Goal: Task Accomplishment & Management: Manage account settings

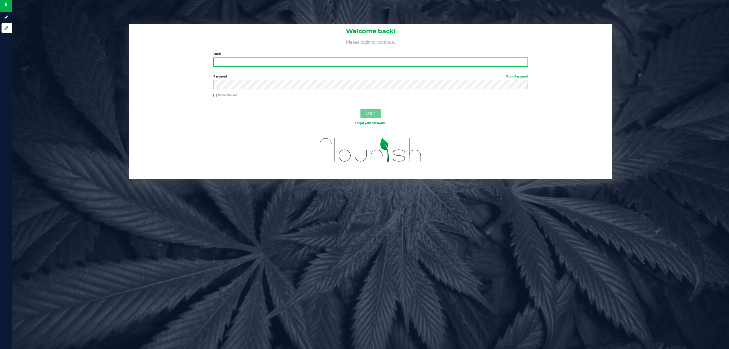
click at [243, 60] on input "Email" at bounding box center [370, 61] width 314 height 9
type input "[EMAIL_ADDRESS][DOMAIN_NAME]"
click at [360, 109] on button "Log In" at bounding box center [370, 113] width 20 height 9
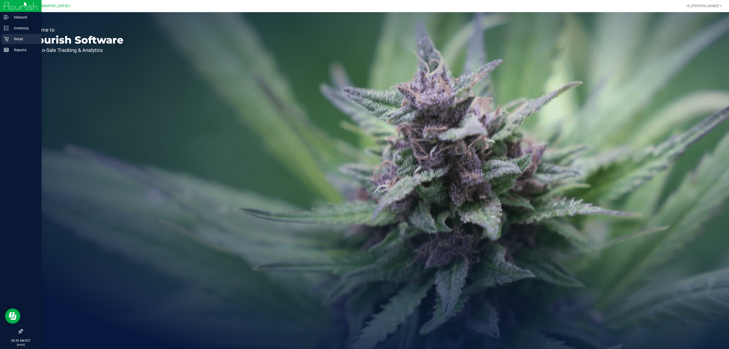
click at [9, 40] on p "Retail" at bounding box center [24, 39] width 30 height 6
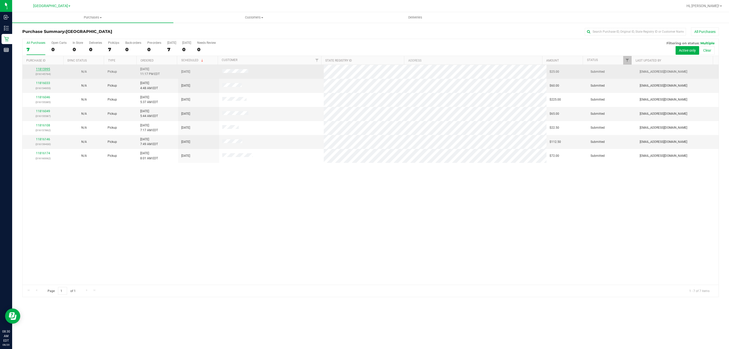
click at [46, 69] on link "11815995" at bounding box center [43, 69] width 14 height 4
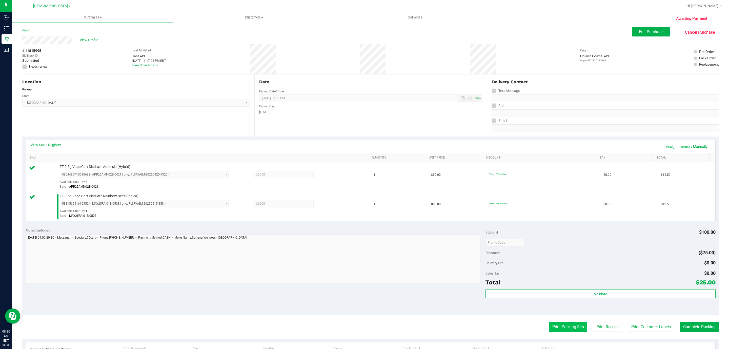
click at [549, 327] on button "Print Packing Slip" at bounding box center [568, 327] width 38 height 10
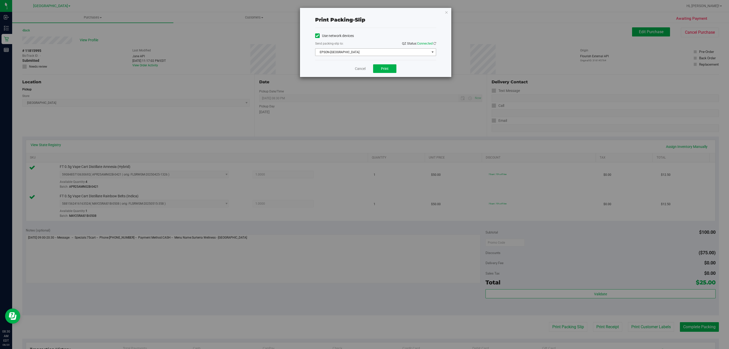
click at [372, 49] on span "EPSON-[GEOGRAPHIC_DATA]" at bounding box center [372, 52] width 114 height 7
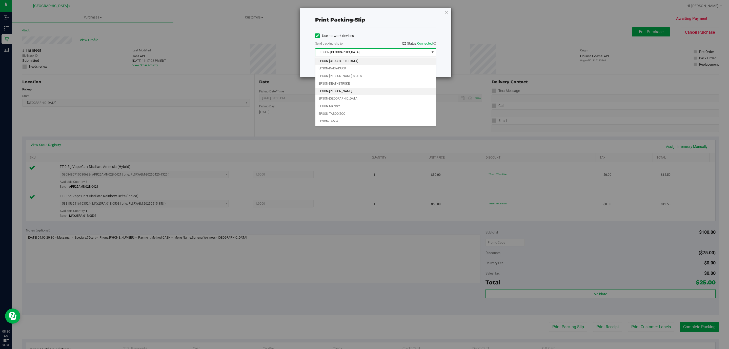
click at [348, 93] on li "EPSON-[PERSON_NAME]" at bounding box center [375, 92] width 120 height 8
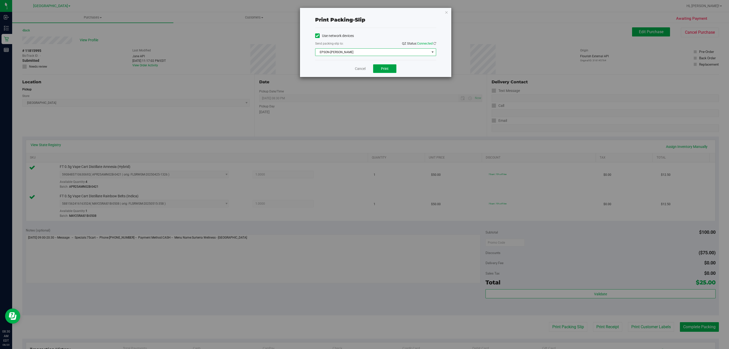
click at [387, 69] on span "Print" at bounding box center [385, 69] width 8 height 4
click at [446, 11] on icon "button" at bounding box center [447, 12] width 4 height 6
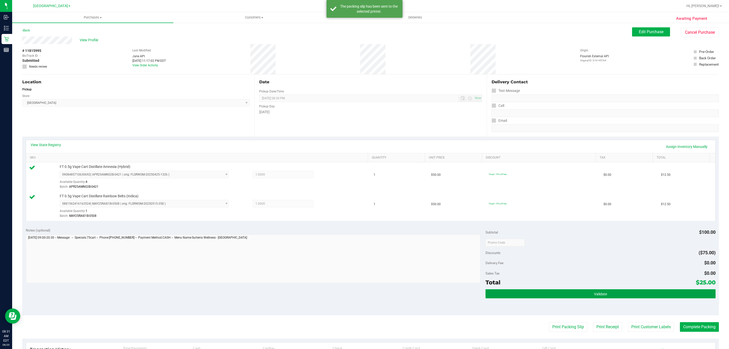
click at [608, 290] on button "Validate" at bounding box center [600, 293] width 230 height 9
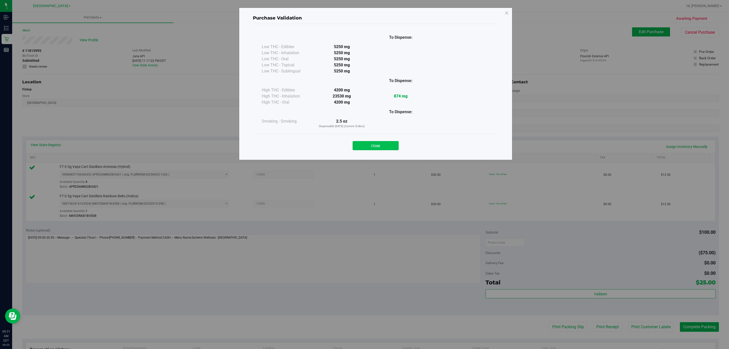
click at [381, 144] on button "Close" at bounding box center [376, 145] width 46 height 9
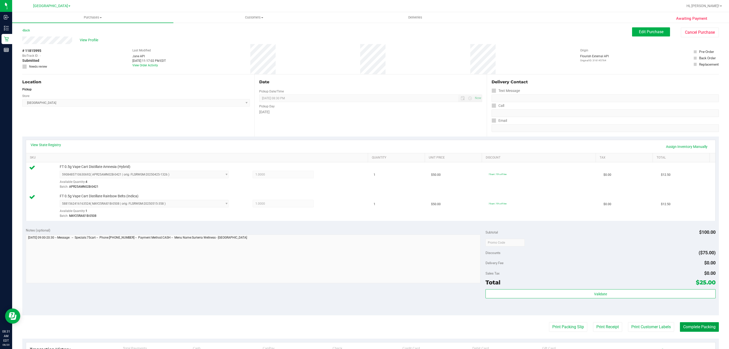
click at [687, 327] on button "Complete Packing" at bounding box center [699, 327] width 39 height 10
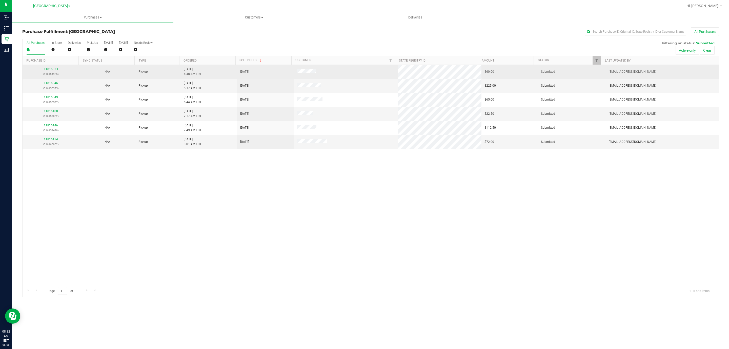
click at [53, 70] on link "11816033" at bounding box center [51, 69] width 14 height 4
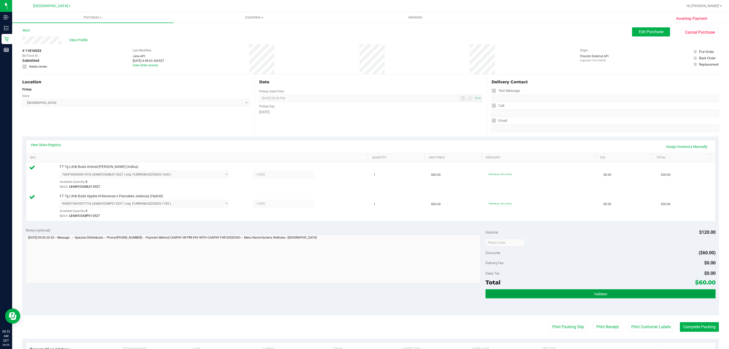
click at [594, 293] on span "Validate" at bounding box center [600, 294] width 13 height 4
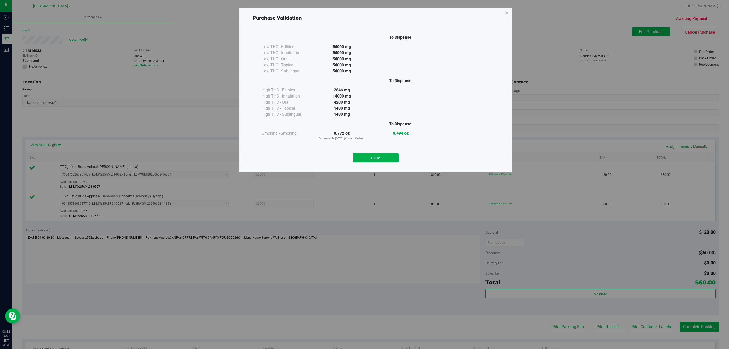
click at [378, 156] on button "Close" at bounding box center [376, 157] width 46 height 9
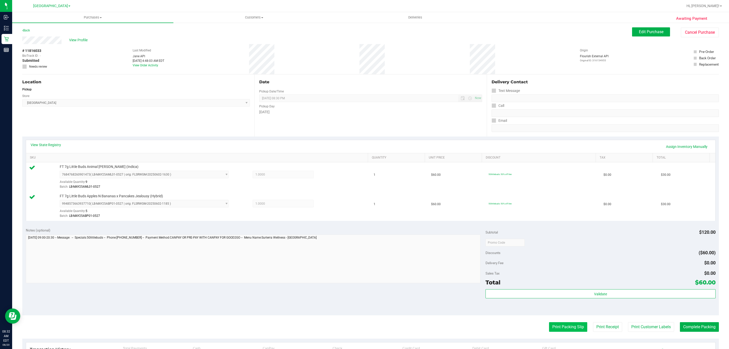
click at [564, 332] on button "Print Packing Slip" at bounding box center [568, 327] width 38 height 10
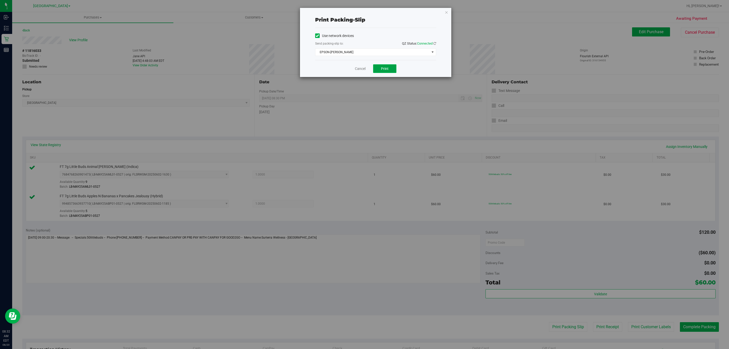
click at [390, 67] on button "Print" at bounding box center [384, 68] width 23 height 9
click at [447, 13] on icon "button" at bounding box center [447, 12] width 4 height 6
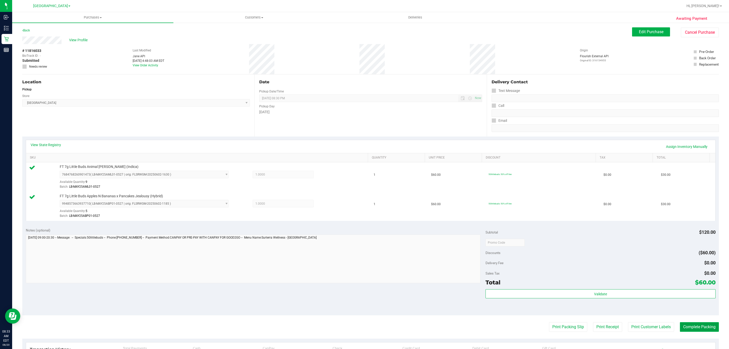
click at [691, 327] on button "Complete Packing" at bounding box center [699, 327] width 39 height 10
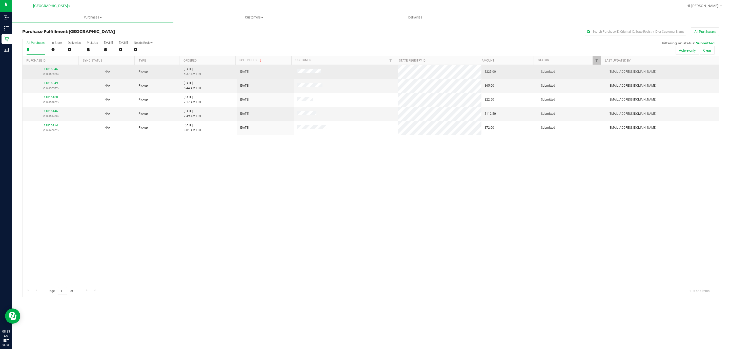
click at [54, 69] on link "11816046" at bounding box center [51, 69] width 14 height 4
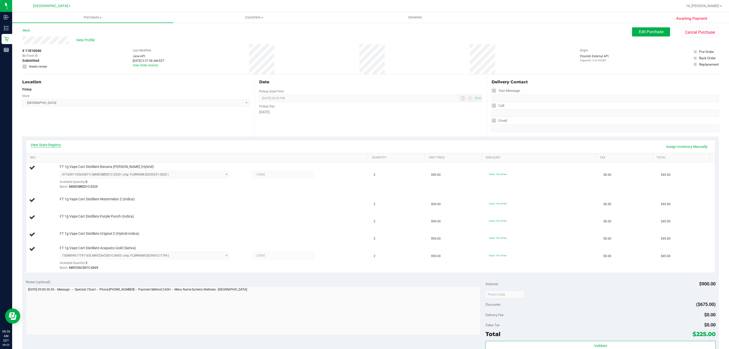
click at [56, 145] on link "View State Registry" at bounding box center [46, 144] width 30 height 5
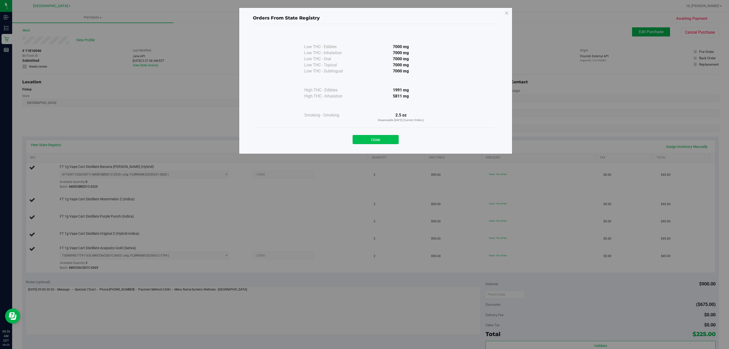
click at [368, 143] on button "Close" at bounding box center [376, 139] width 46 height 9
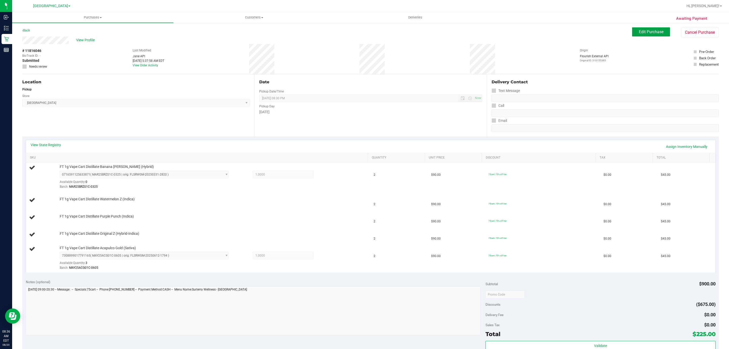
click at [651, 32] on span "Edit Purchase" at bounding box center [651, 31] width 25 height 5
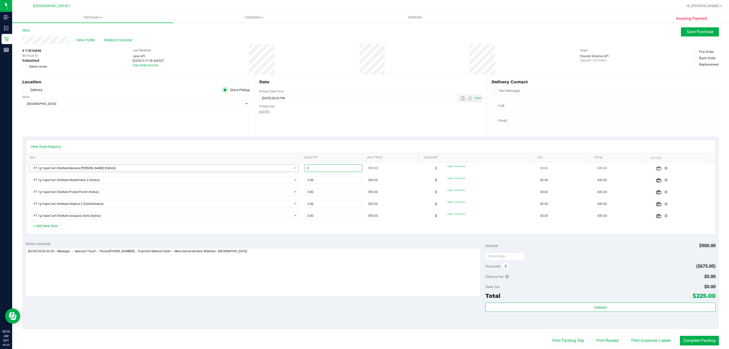
drag, startPoint x: 314, startPoint y: 170, endPoint x: 283, endPoint y: 172, distance: 31.2
click at [283, 172] on tr "FT 1g Vape Cart Distillate Banana [PERSON_NAME] (Hybrid) 2.00 2 $90.00 75cart: …" at bounding box center [370, 168] width 689 height 12
type input "1"
type input "1.00"
drag, startPoint x: 316, startPoint y: 182, endPoint x: 281, endPoint y: 182, distance: 34.7
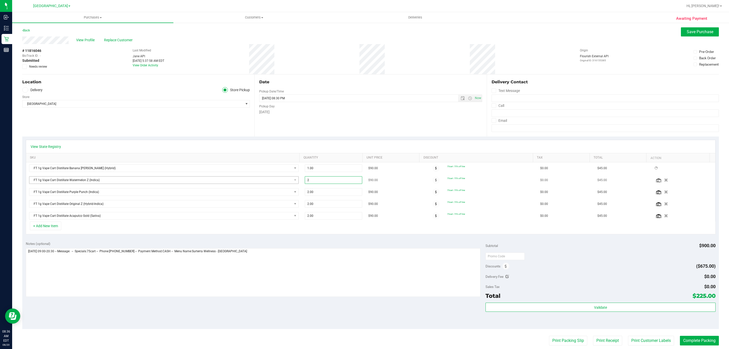
click at [281, 182] on tr "FT 1g Vape Cart Distillate Watermelon Z (Indica) 2.00 2 $90.00 75cart: 75% off …" at bounding box center [370, 180] width 689 height 12
type input "1"
type input "1.00"
drag, startPoint x: 316, startPoint y: 191, endPoint x: 285, endPoint y: 195, distance: 30.7
click at [285, 195] on div "Loading... FT 1g Vape Cart Distillate Banana [PERSON_NAME] (Hybrid) 1.00 1 $90.…" at bounding box center [370, 191] width 689 height 59
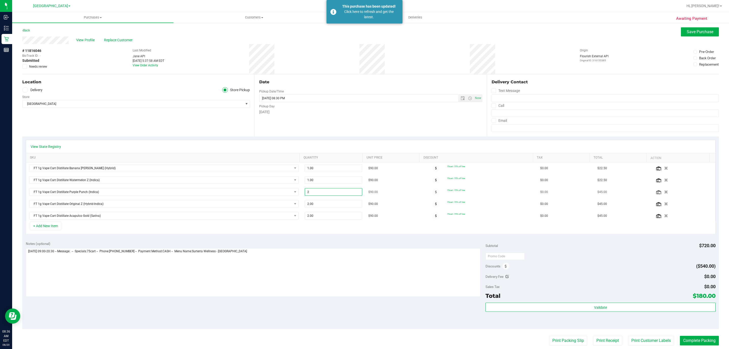
drag, startPoint x: 325, startPoint y: 194, endPoint x: 306, endPoint y: 193, distance: 19.0
click at [306, 193] on span "2.00 2" at bounding box center [333, 192] width 57 height 8
type input "2"
type input "1"
type input "1.00"
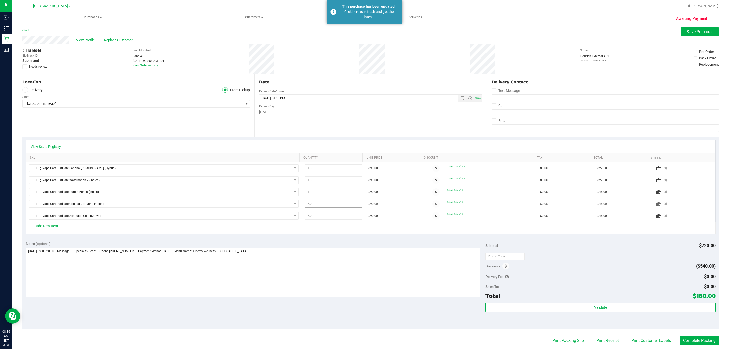
click at [323, 208] on span "2.00 2" at bounding box center [333, 204] width 57 height 8
drag, startPoint x: 322, startPoint y: 207, endPoint x: 287, endPoint y: 206, distance: 34.9
click at [285, 206] on tr "FT 1g Vape Cart Distillate Original Z (Hybrid-Indica) 2.00 2 $90.00 75cart: 75%…" at bounding box center [370, 204] width 689 height 12
type input "1"
type input "1.00"
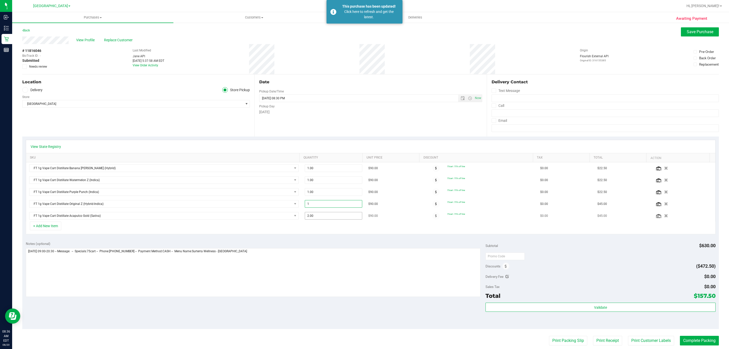
click at [328, 219] on span "2.00 2" at bounding box center [333, 216] width 57 height 8
drag, startPoint x: 320, startPoint y: 216, endPoint x: 301, endPoint y: 217, distance: 19.5
click at [305, 217] on span "2.00 2" at bounding box center [333, 216] width 57 height 8
type input "1"
type input "1.00"
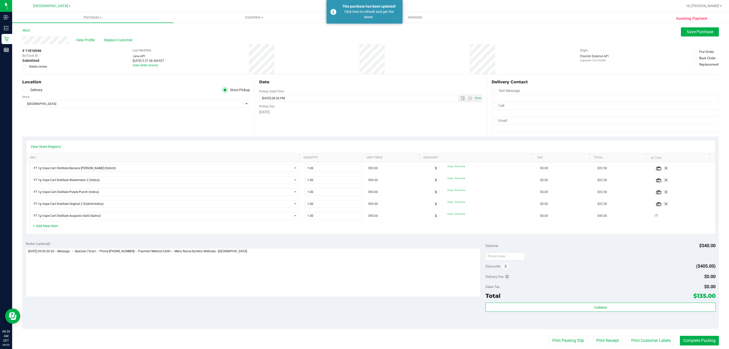
click at [237, 117] on div "Location Delivery Store Pickup Store [GEOGRAPHIC_DATA] WC Select Store [PERSON_…" at bounding box center [138, 105] width 232 height 62
click at [692, 33] on span "Save Purchase" at bounding box center [700, 31] width 27 height 5
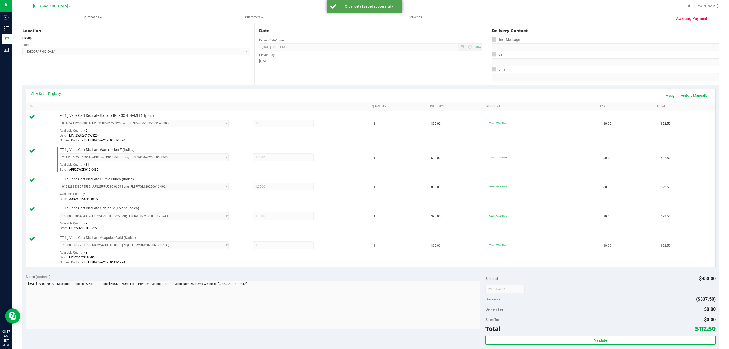
scroll to position [114, 0]
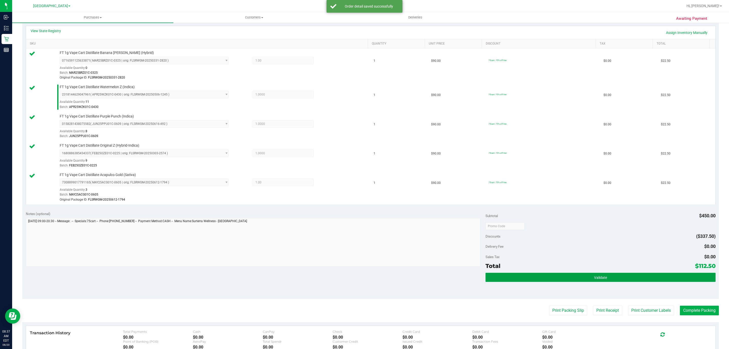
click at [587, 282] on button "Validate" at bounding box center [600, 277] width 230 height 9
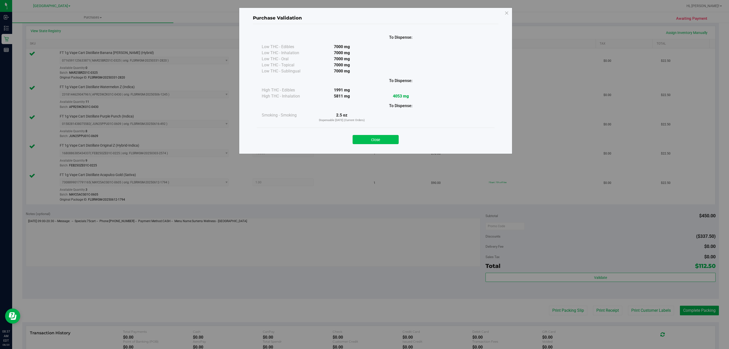
click at [366, 138] on button "Close" at bounding box center [376, 139] width 46 height 9
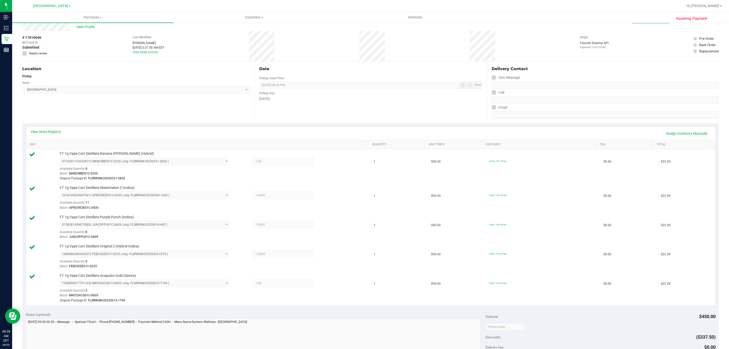
scroll to position [0, 0]
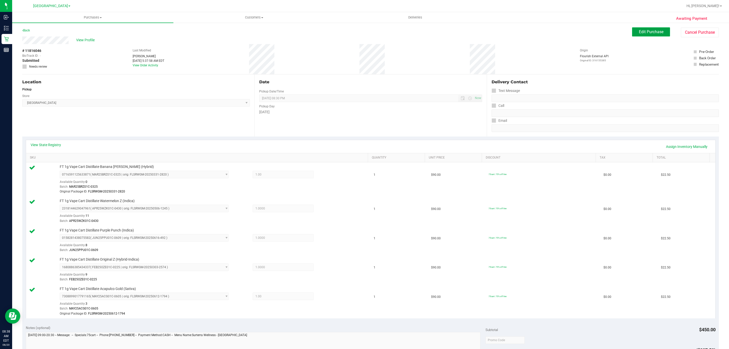
click at [653, 32] on span "Edit Purchase" at bounding box center [651, 31] width 25 height 5
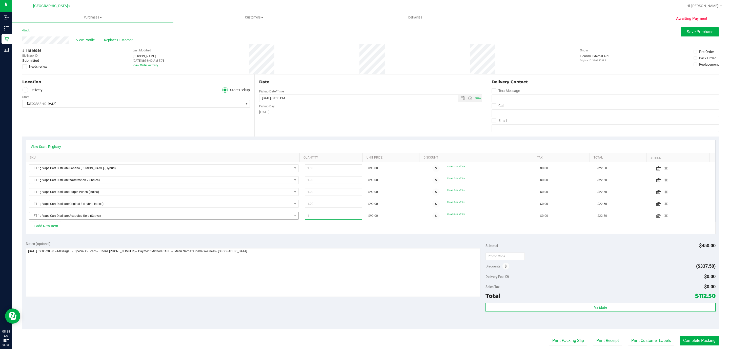
drag, startPoint x: 315, startPoint y: 217, endPoint x: 276, endPoint y: 214, distance: 39.2
click at [276, 214] on tr "FT 1g Vape Cart Distillate Acapulco Gold (Sativa) 1.00 1 $90.00 75cart: 75% off…" at bounding box center [370, 216] width 689 height 12
type input "2"
type input "2.00"
click at [260, 231] on div "+ Add New Item" at bounding box center [371, 227] width 690 height 13
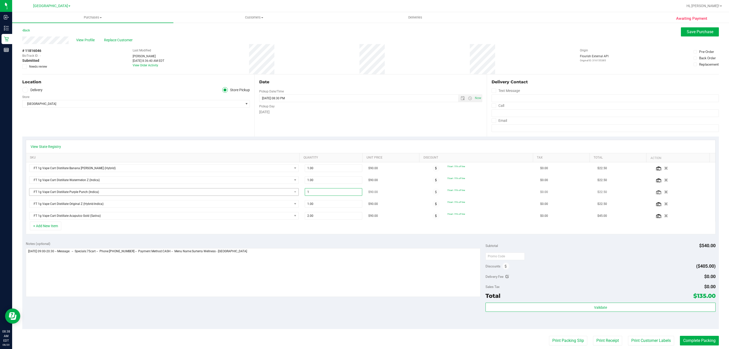
drag, startPoint x: 317, startPoint y: 192, endPoint x: 283, endPoint y: 193, distance: 33.2
click at [283, 193] on tr "FT 1g Vape Cart Distillate Purple Punch (Indica) 1.00 1 $90.00 75cart: 75% off …" at bounding box center [370, 192] width 689 height 12
type input "2"
type input "2.00"
click at [260, 230] on div "+ Add New Item" at bounding box center [371, 227] width 690 height 13
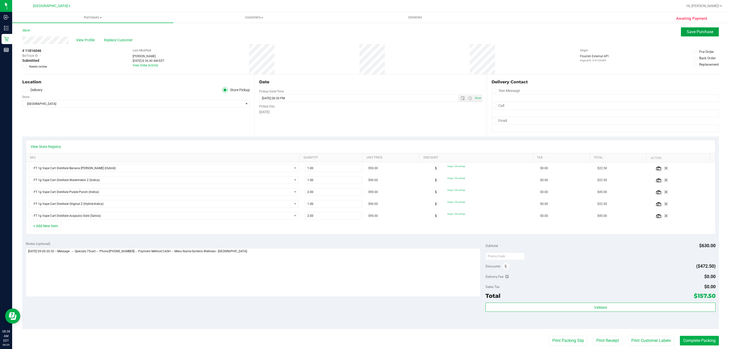
click at [695, 33] on span "Save Purchase" at bounding box center [700, 31] width 27 height 5
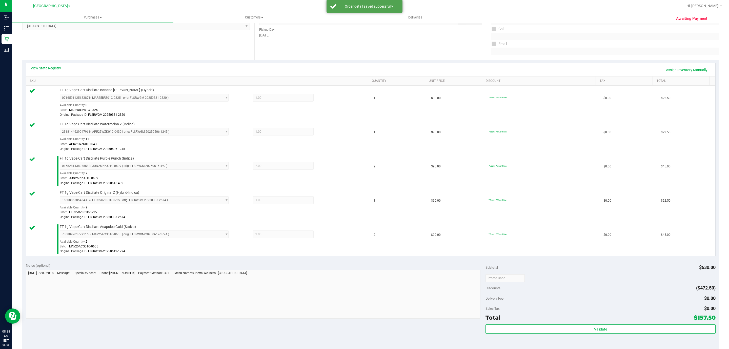
scroll to position [190, 0]
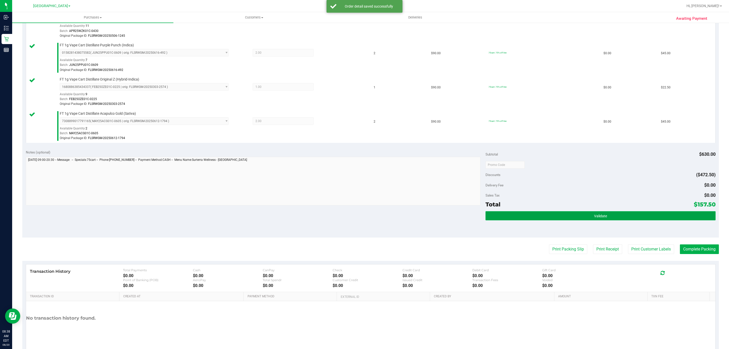
click at [597, 216] on span "Validate" at bounding box center [600, 216] width 13 height 4
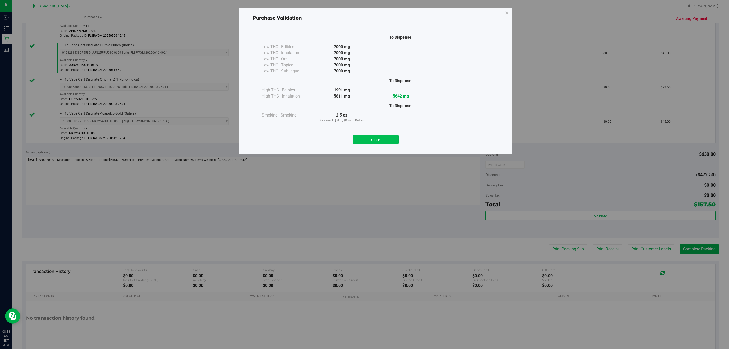
click at [371, 142] on button "Close" at bounding box center [376, 139] width 46 height 9
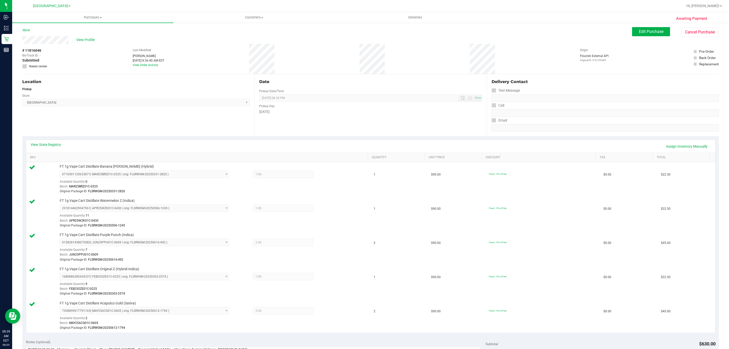
scroll to position [0, 0]
click at [644, 34] on span "Edit Purchase" at bounding box center [651, 31] width 25 height 5
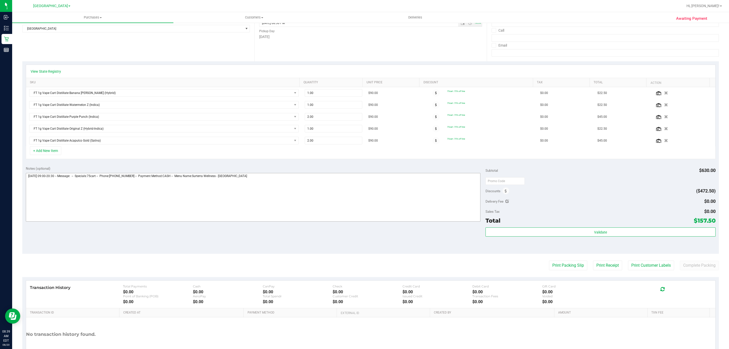
scroll to position [76, 0]
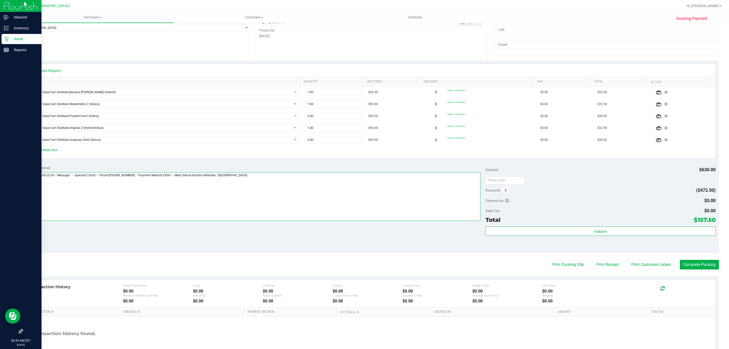
drag, startPoint x: 260, startPoint y: 178, endPoint x: 0, endPoint y: 181, distance: 259.7
click at [0, 181] on div "Inbound Inventory Retail Reports 08:39 AM EDT [DATE] 08/20 [GEOGRAPHIC_DATA] WC…" at bounding box center [364, 174] width 729 height 349
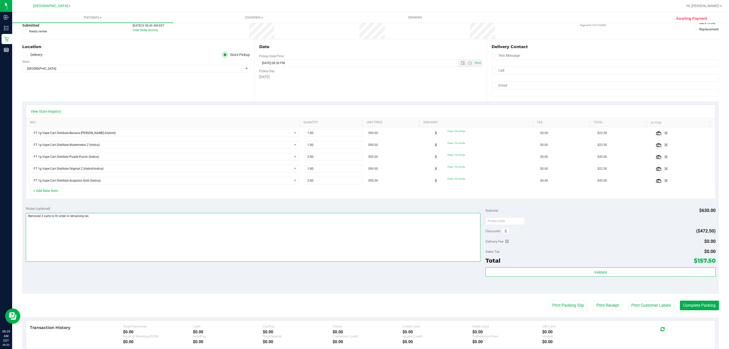
scroll to position [0, 0]
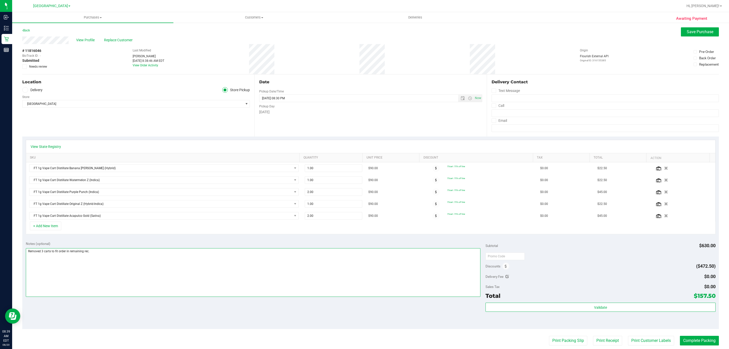
type textarea "Removed 3 carts to fit order in remaining rec."
click at [23, 67] on span at bounding box center [24, 66] width 5 height 5
click at [0, 0] on input "Needs review" at bounding box center [0, 0] width 0 height 0
click at [693, 30] on span "Save Purchase" at bounding box center [700, 31] width 27 height 5
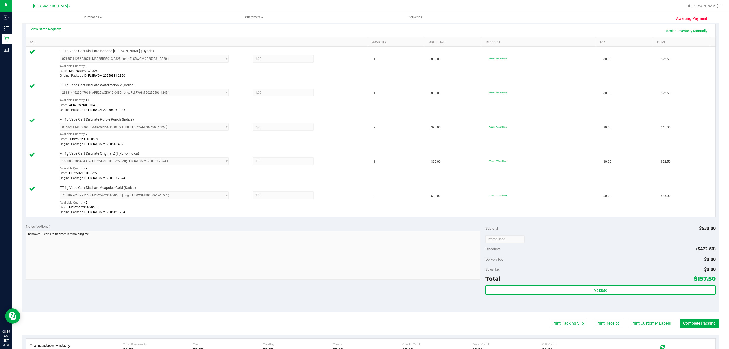
scroll to position [190, 0]
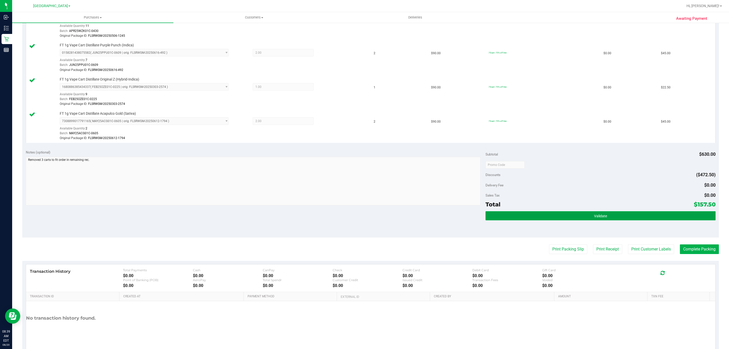
click at [608, 216] on button "Validate" at bounding box center [600, 215] width 230 height 9
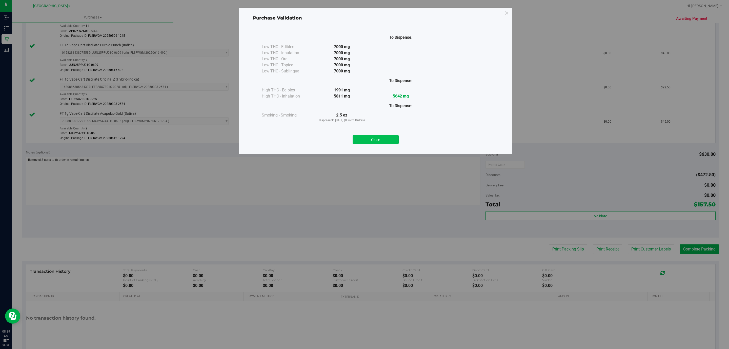
click at [377, 140] on button "Close" at bounding box center [376, 139] width 46 height 9
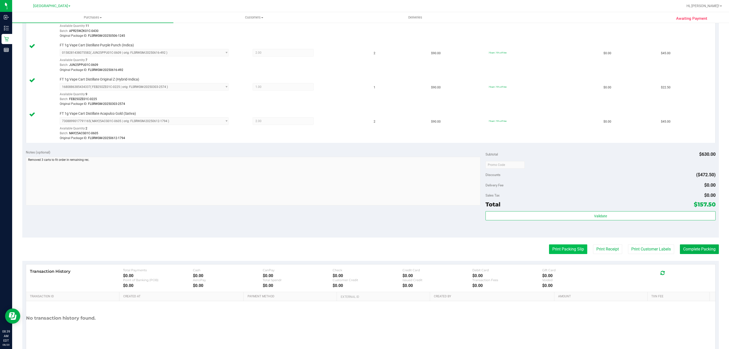
click at [560, 248] on button "Print Packing Slip" at bounding box center [568, 249] width 38 height 10
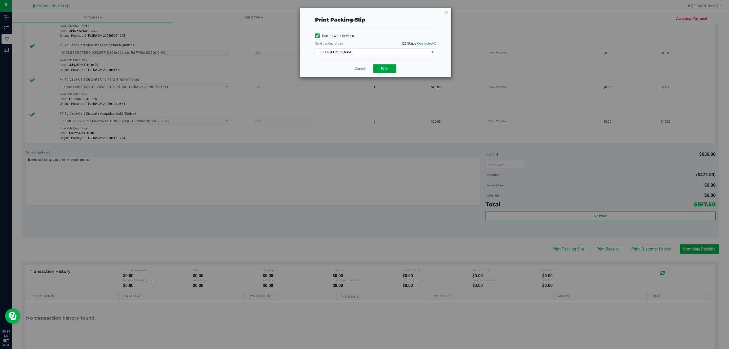
click at [384, 69] on span "Print" at bounding box center [385, 69] width 8 height 4
click at [446, 12] on icon "button" at bounding box center [447, 12] width 4 height 6
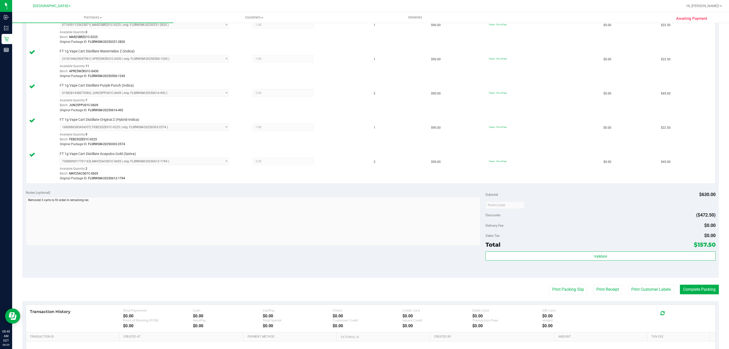
scroll to position [152, 0]
click at [686, 290] on button "Complete Packing" at bounding box center [699, 287] width 39 height 10
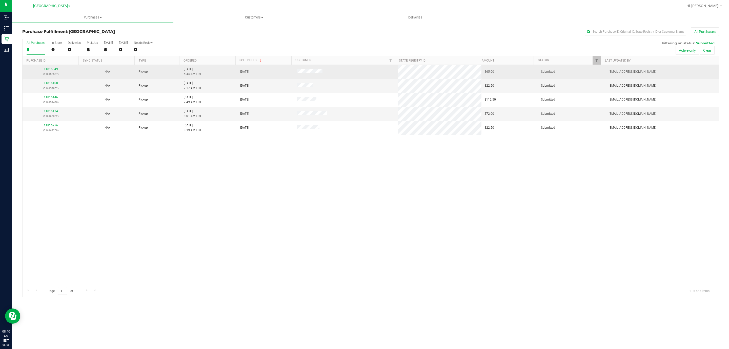
click at [50, 70] on link "11816049" at bounding box center [51, 69] width 14 height 4
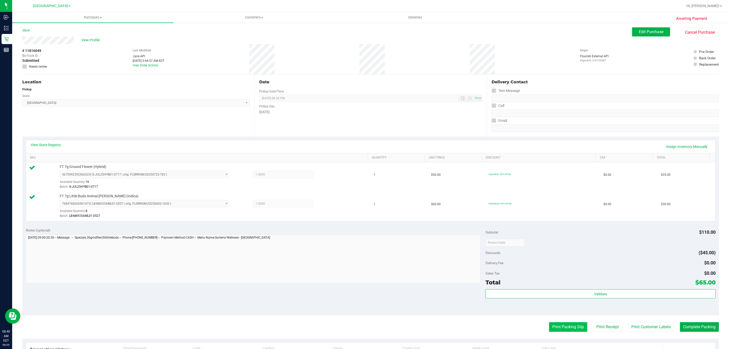
click at [560, 327] on button "Print Packing Slip" at bounding box center [568, 327] width 38 height 10
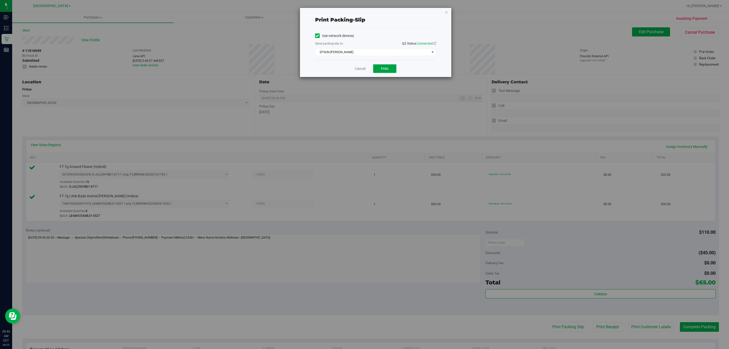
click at [386, 66] on button "Print" at bounding box center [384, 68] width 23 height 9
click at [446, 13] on icon "button" at bounding box center [447, 12] width 4 height 6
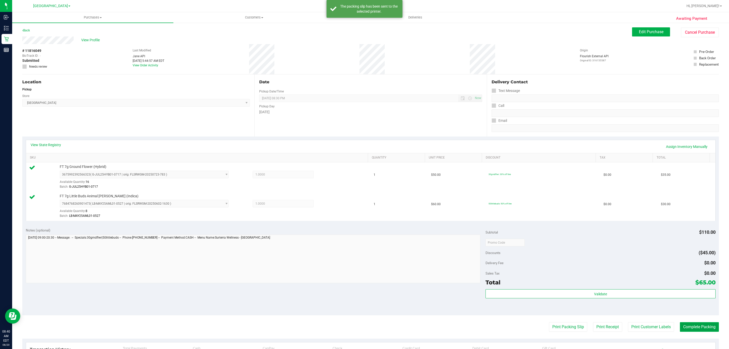
click at [690, 326] on button "Complete Packing" at bounding box center [699, 327] width 39 height 10
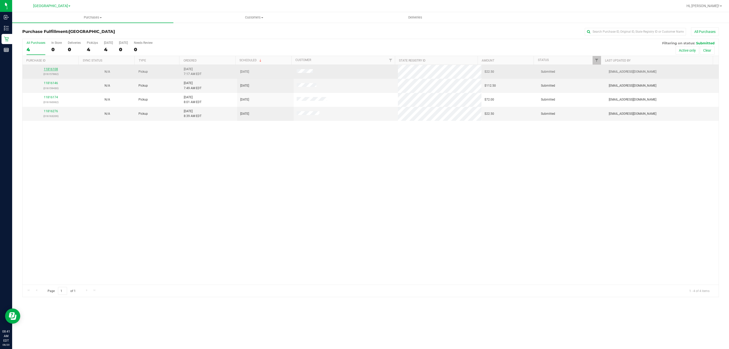
click at [52, 69] on link "11816108" at bounding box center [51, 69] width 14 height 4
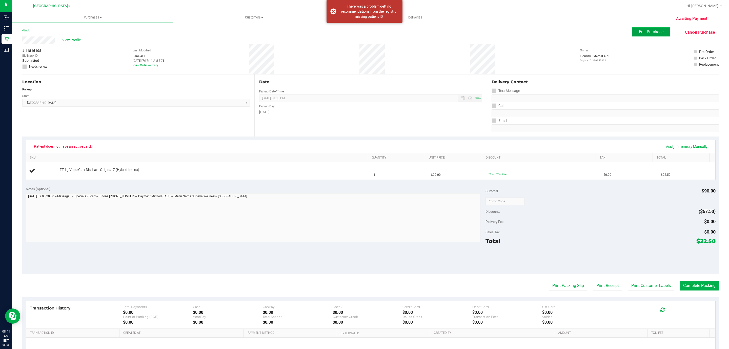
click at [639, 30] on span "Edit Purchase" at bounding box center [651, 31] width 25 height 5
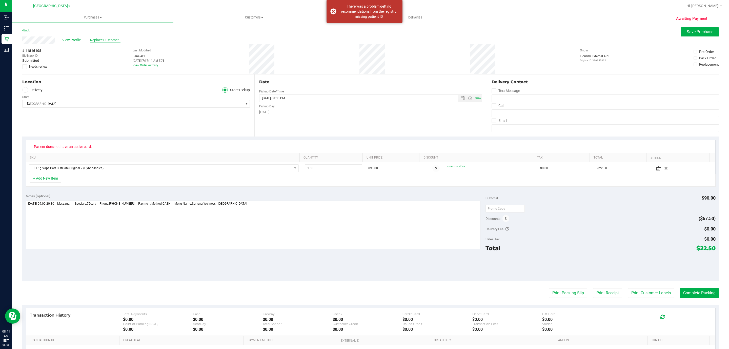
click at [100, 38] on span "Replace Customer" at bounding box center [105, 39] width 30 height 5
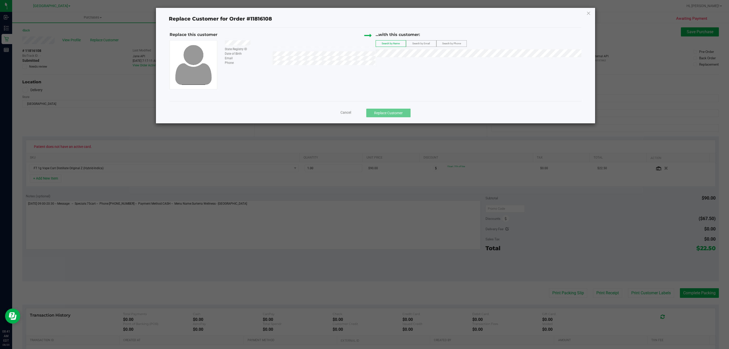
click at [427, 44] on span "Search by Email" at bounding box center [420, 43] width 17 height 3
click at [419, 64] on span "([EMAIL_ADDRESS][DOMAIN_NAME])" at bounding box center [436, 63] width 59 height 4
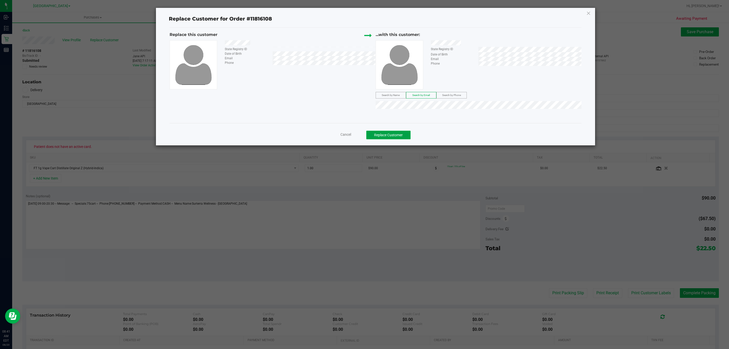
drag, startPoint x: 394, startPoint y: 135, endPoint x: 397, endPoint y: 135, distance: 3.6
click at [394, 136] on button "Replace Customer" at bounding box center [388, 135] width 44 height 9
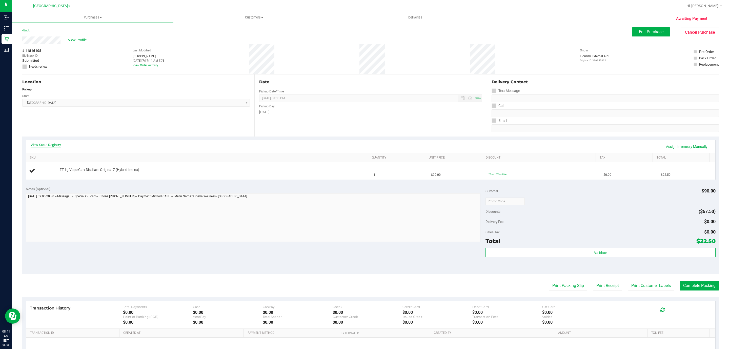
click at [47, 147] on link "View State Registry" at bounding box center [46, 144] width 30 height 5
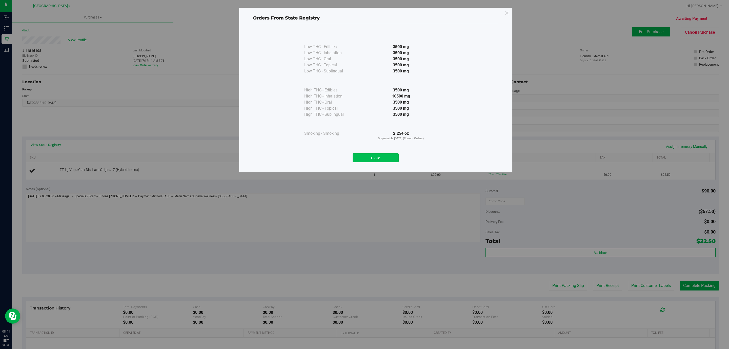
click at [388, 160] on button "Close" at bounding box center [376, 157] width 46 height 9
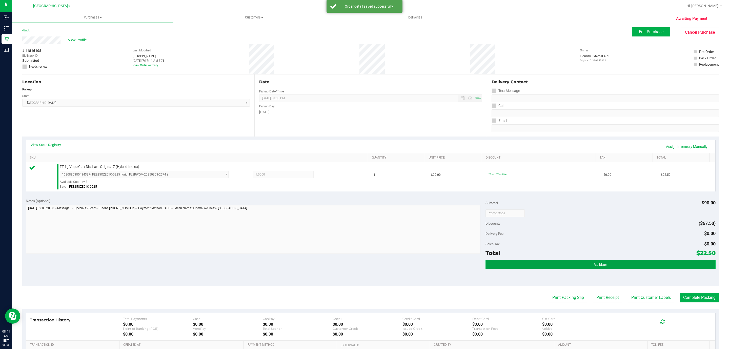
click at [597, 261] on button "Validate" at bounding box center [600, 264] width 230 height 9
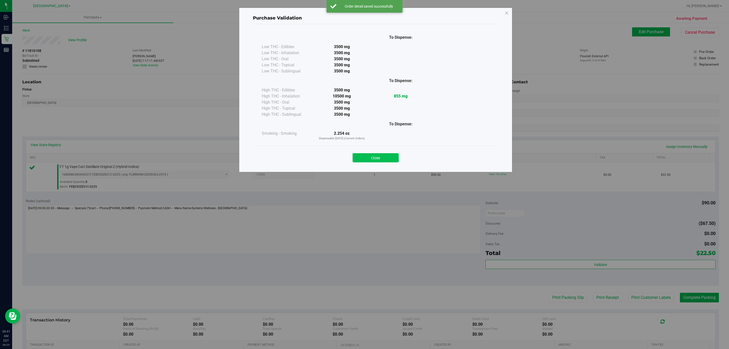
click at [373, 156] on button "Close" at bounding box center [376, 157] width 46 height 9
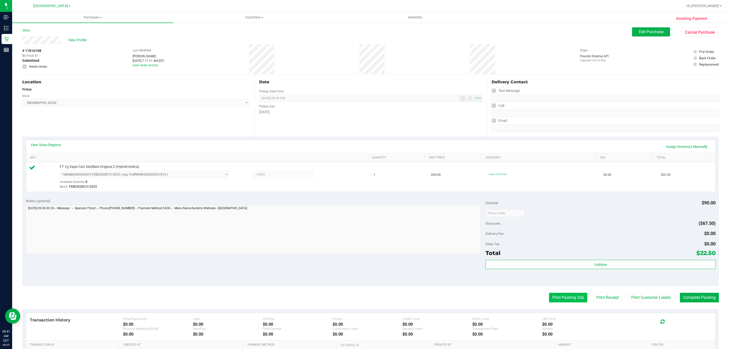
click at [549, 298] on button "Print Packing Slip" at bounding box center [568, 298] width 38 height 10
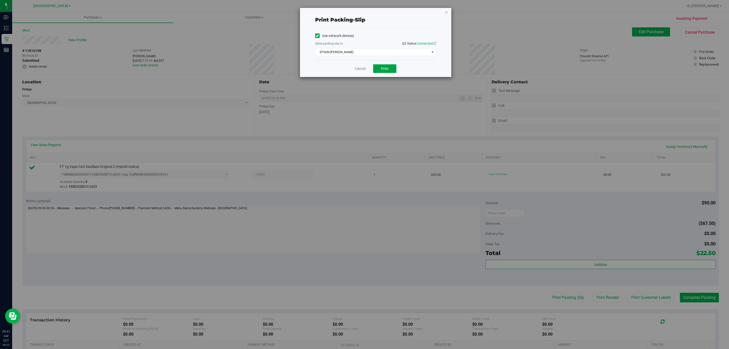
click at [384, 65] on button "Print" at bounding box center [384, 68] width 23 height 9
drag, startPoint x: 446, startPoint y: 12, endPoint x: 583, endPoint y: 178, distance: 214.4
click at [447, 12] on icon "button" at bounding box center [447, 12] width 4 height 6
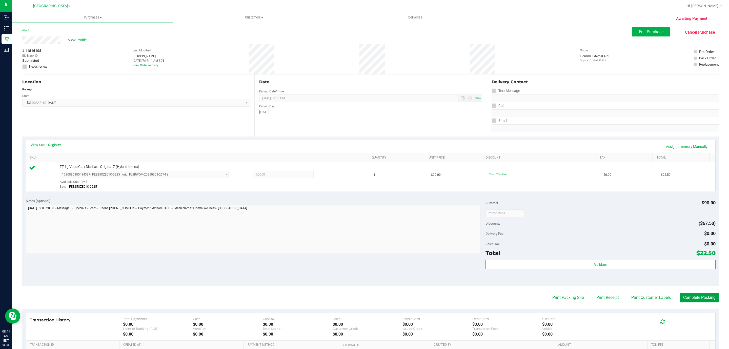
click at [695, 295] on button "Complete Packing" at bounding box center [699, 298] width 39 height 10
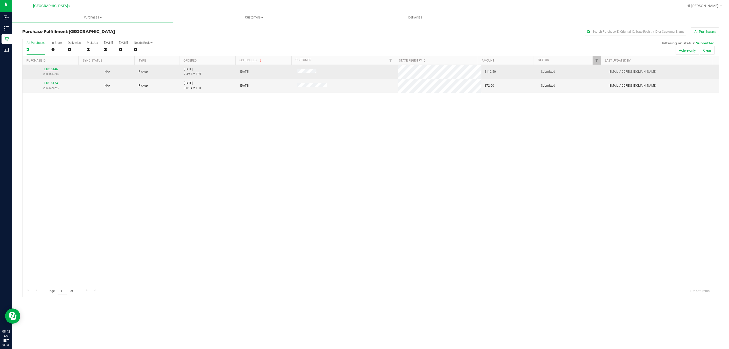
click at [47, 69] on link "11816146" at bounding box center [51, 69] width 14 height 4
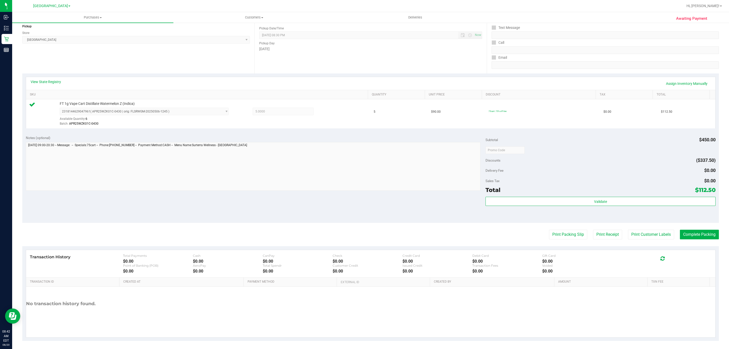
scroll to position [67, 0]
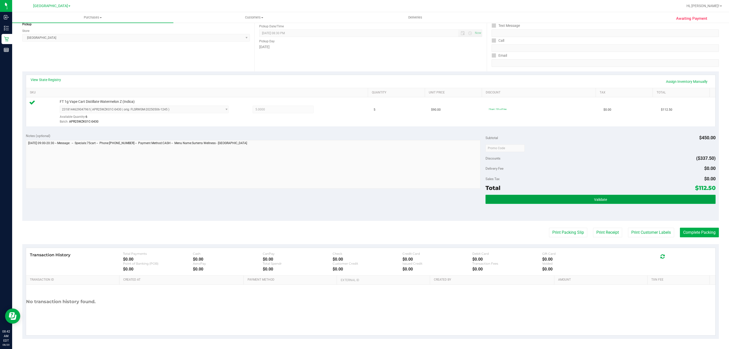
click at [566, 195] on button "Validate" at bounding box center [600, 199] width 230 height 9
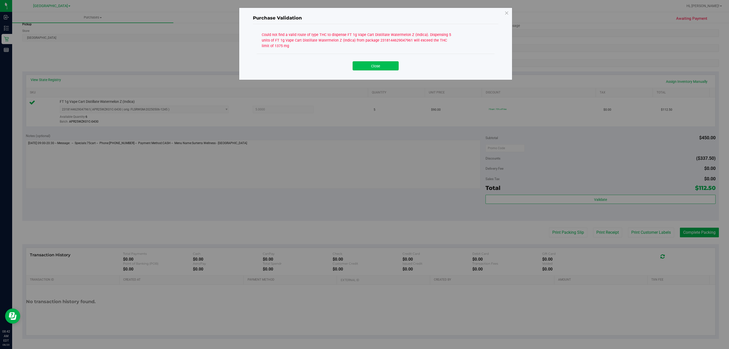
click at [379, 62] on button "Close" at bounding box center [376, 65] width 46 height 9
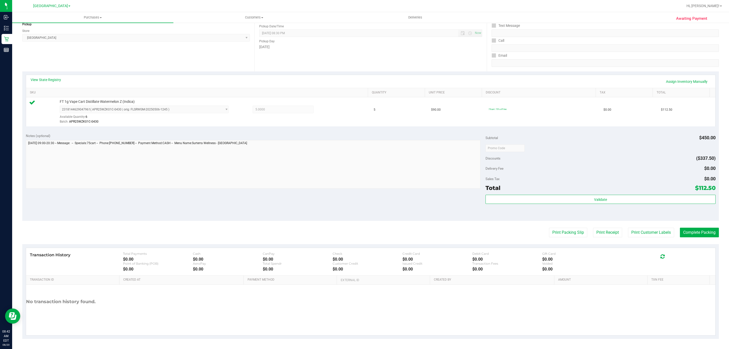
scroll to position [0, 0]
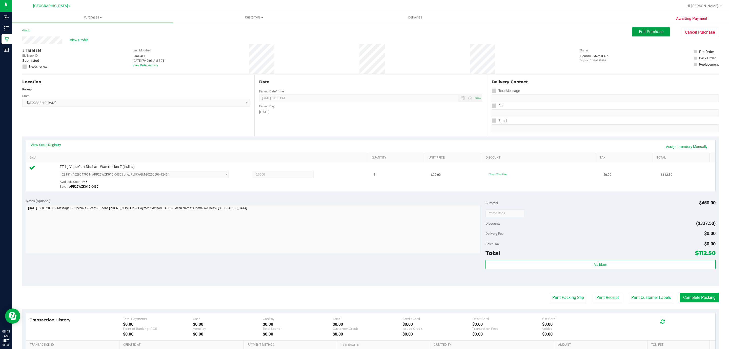
click at [639, 30] on span "Edit Purchase" at bounding box center [651, 31] width 25 height 5
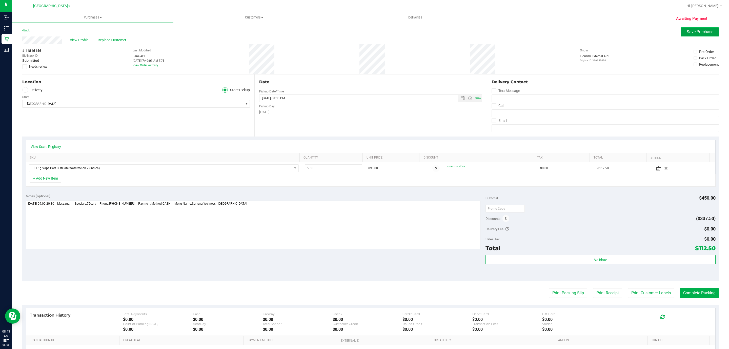
click at [687, 33] on span "Save Purchase" at bounding box center [700, 31] width 27 height 5
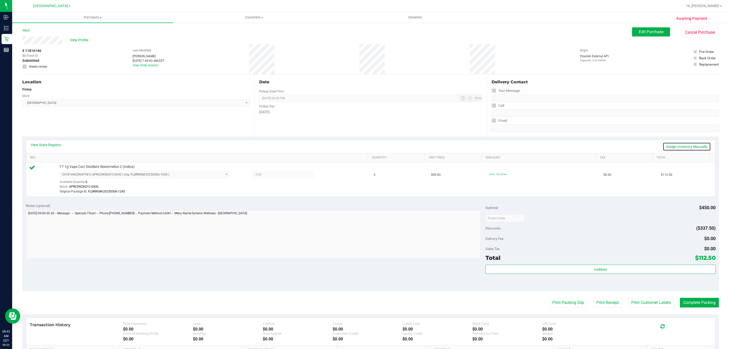
click at [690, 147] on link "Assign Inventory Manually" at bounding box center [687, 146] width 48 height 9
click at [327, 176] on icon at bounding box center [329, 175] width 5 height 6
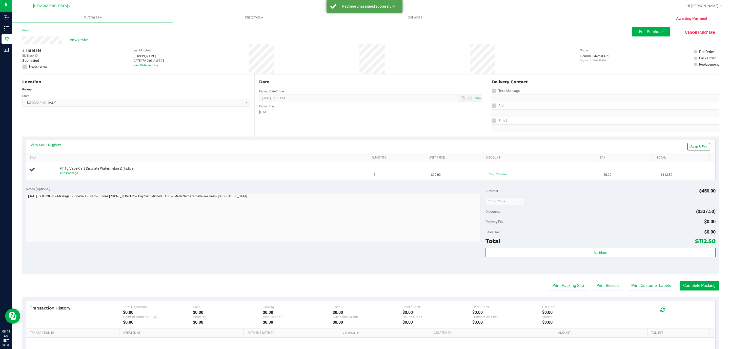
click at [690, 147] on link "Save & Exit" at bounding box center [699, 146] width 24 height 9
click at [642, 30] on span "Edit Purchase" at bounding box center [651, 31] width 25 height 5
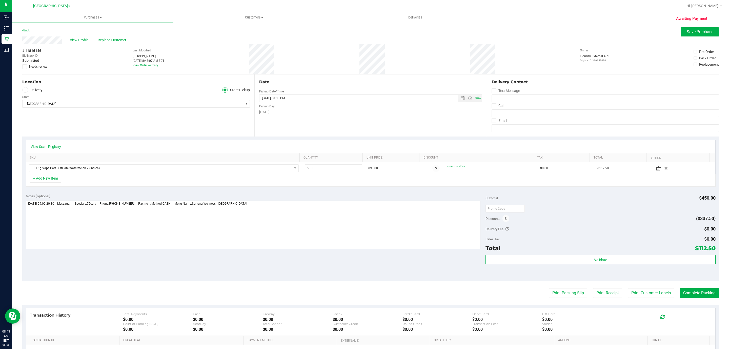
click at [24, 67] on icon at bounding box center [24, 67] width 3 height 0
click at [0, 0] on input "Needs review" at bounding box center [0, 0] width 0 height 0
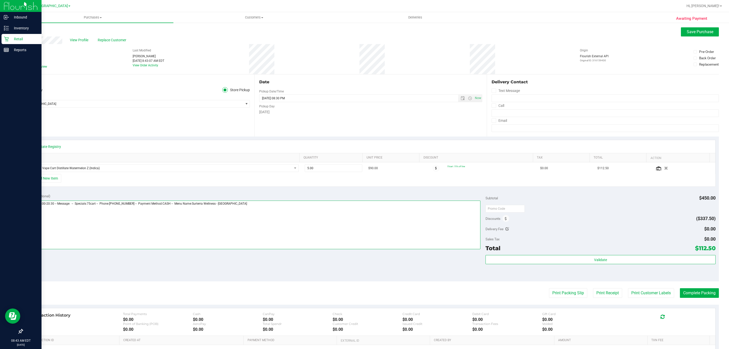
drag, startPoint x: 272, startPoint y: 207, endPoint x: 0, endPoint y: 184, distance: 273.0
click at [0, 184] on div "Inbound Inventory Retail Reports 08:43 AM EDT [DATE] 08/20 [GEOGRAPHIC_DATA] WC…" at bounding box center [364, 174] width 729 height 349
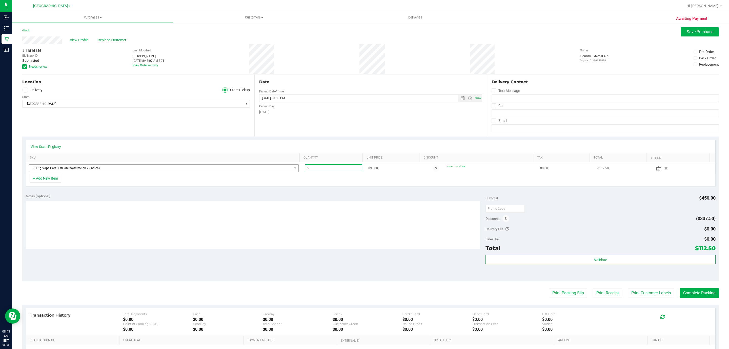
drag, startPoint x: 308, startPoint y: 169, endPoint x: 284, endPoint y: 168, distance: 24.6
click at [284, 168] on tr "FT 1g Vape Cart Distillate Watermelon Z (Indica) 5.00 5 $90.00 75cart: 75% off …" at bounding box center [370, 168] width 689 height 12
type input "1"
type input "1.00"
click at [270, 204] on textarea at bounding box center [253, 224] width 455 height 49
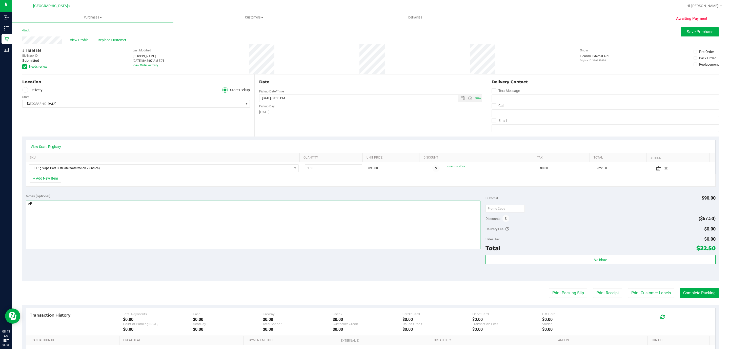
type textarea "A"
click at [692, 36] on button "Save Purchase" at bounding box center [700, 31] width 38 height 9
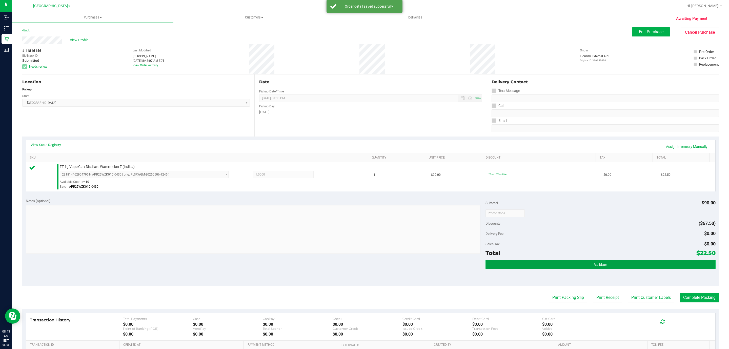
click at [580, 263] on button "Validate" at bounding box center [600, 264] width 230 height 9
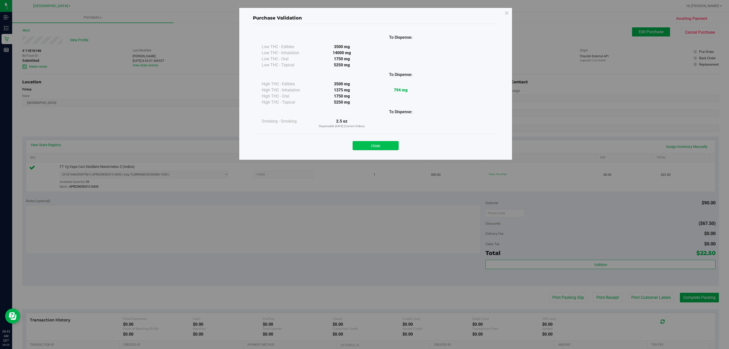
click at [370, 150] on button "Close" at bounding box center [376, 145] width 46 height 9
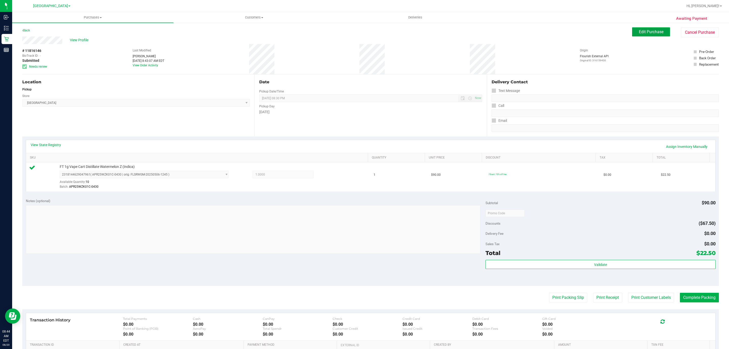
click at [655, 33] on span "Edit Purchase" at bounding box center [651, 31] width 25 height 5
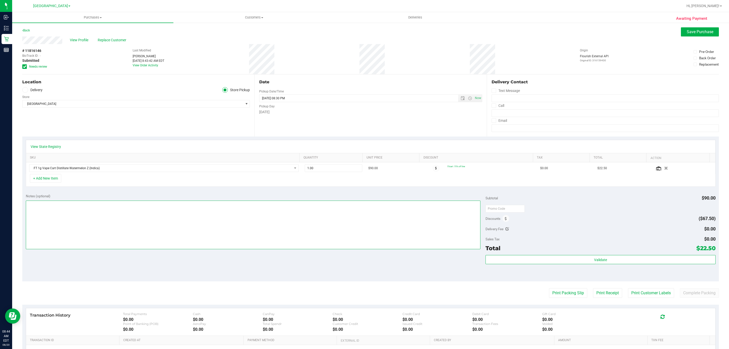
click at [50, 213] on textarea at bounding box center [253, 224] width 455 height 49
click at [51, 149] on link "View State Registry" at bounding box center [46, 146] width 30 height 5
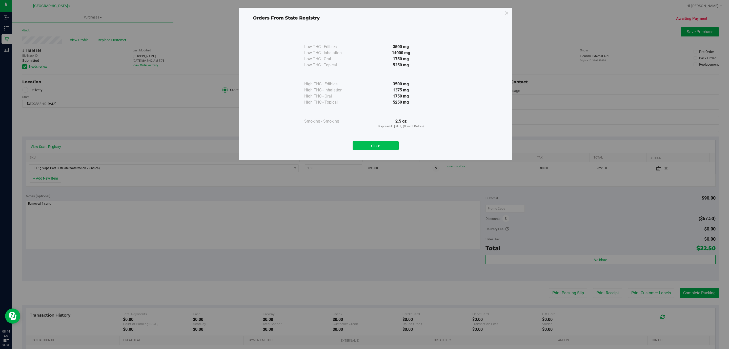
click at [365, 146] on button "Close" at bounding box center [376, 145] width 46 height 9
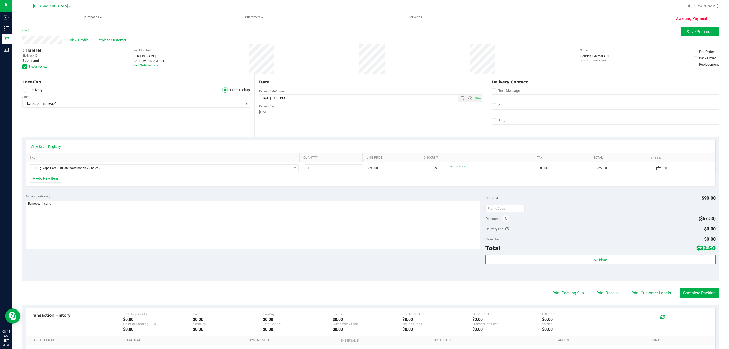
click at [68, 208] on textarea at bounding box center [253, 224] width 455 height 49
type textarea "Removed 4 carts 1375mg of inhalation remaining"
click at [693, 32] on span "Save Purchase" at bounding box center [700, 31] width 27 height 5
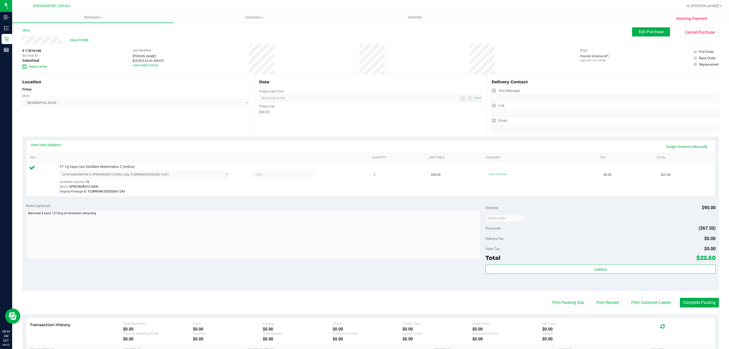
scroll to position [72, 0]
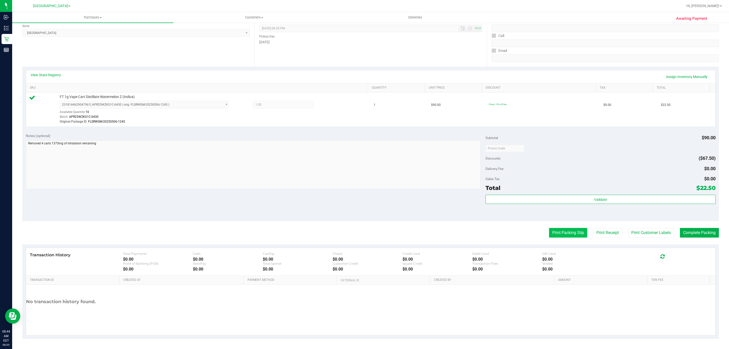
click at [561, 234] on button "Print Packing Slip" at bounding box center [568, 233] width 38 height 10
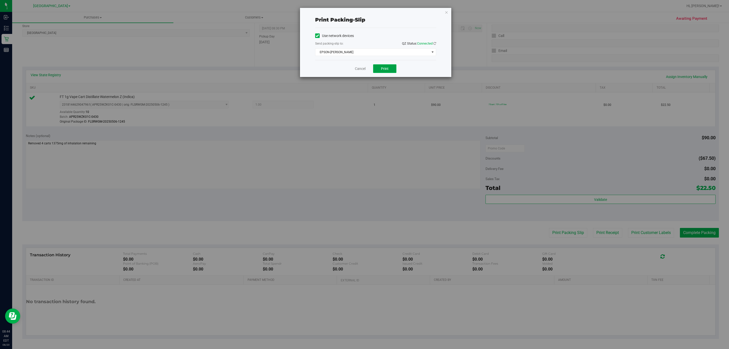
click at [388, 68] on button "Print" at bounding box center [384, 68] width 23 height 9
click at [445, 13] on icon "button" at bounding box center [447, 12] width 4 height 6
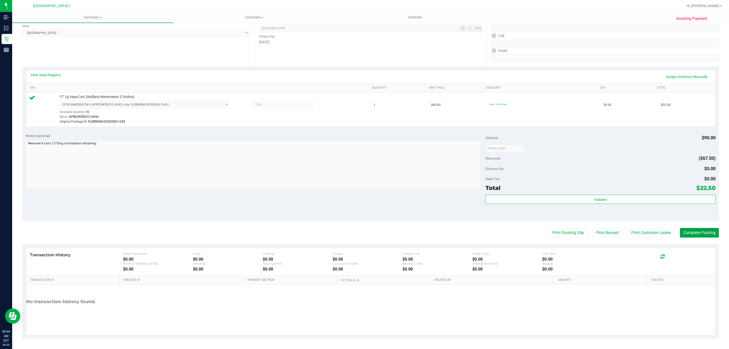
click at [694, 230] on button "Complete Packing" at bounding box center [699, 233] width 39 height 10
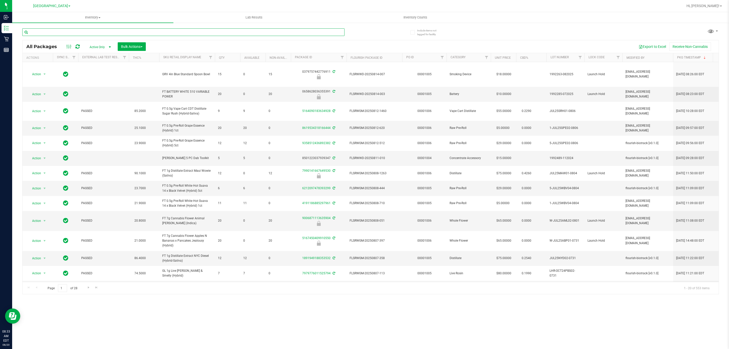
click at [90, 31] on input "text" at bounding box center [183, 32] width 322 height 8
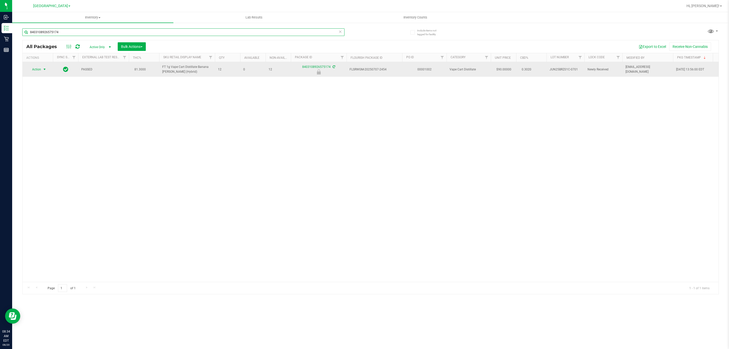
type input "8403108926575174"
click at [43, 71] on span "select" at bounding box center [45, 69] width 4 height 4
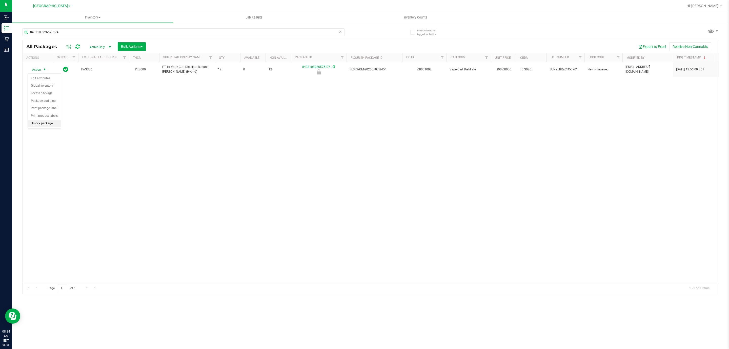
click at [50, 127] on li "Unlock package" at bounding box center [44, 124] width 33 height 8
